Goal: Task Accomplishment & Management: Check status

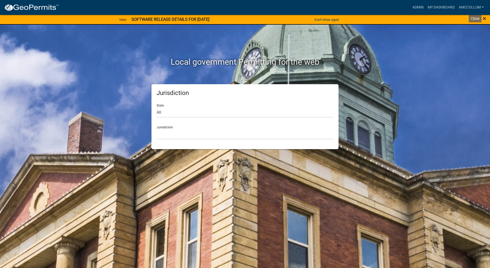
click at [484, 18] on span "×" at bounding box center [484, 18] width 3 height 7
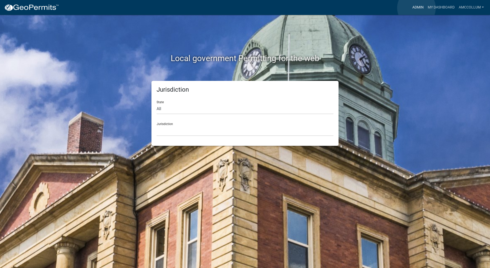
click at [417, 8] on link "Admin" at bounding box center [418, 8] width 15 height 10
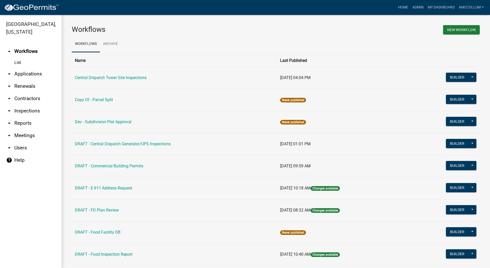
click at [15, 68] on link "arrow_drop_down Applications" at bounding box center [31, 74] width 62 height 12
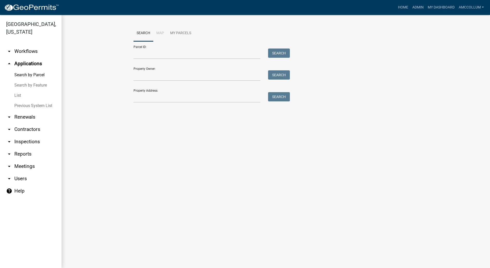
click at [18, 90] on link "List" at bounding box center [31, 95] width 62 height 10
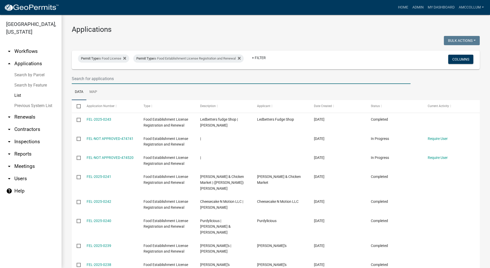
click at [94, 79] on input "text" at bounding box center [241, 78] width 339 height 11
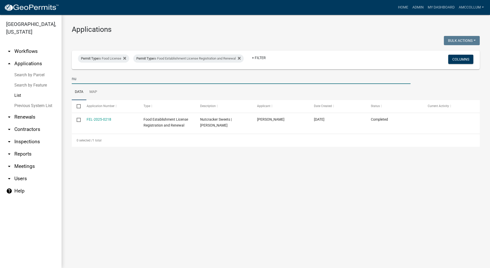
type input "n"
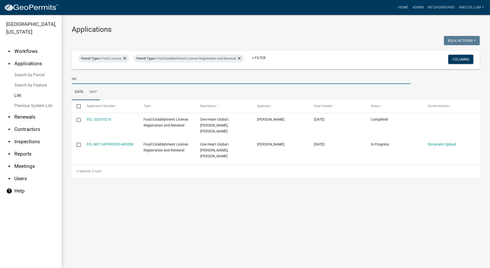
type input "o"
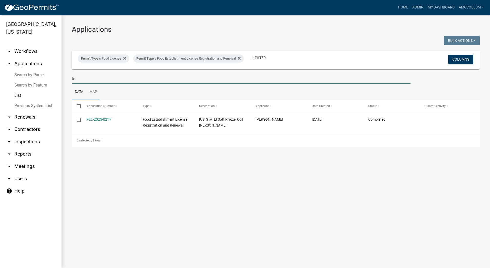
type input "t"
